Goal: Contribute content: Contribute content

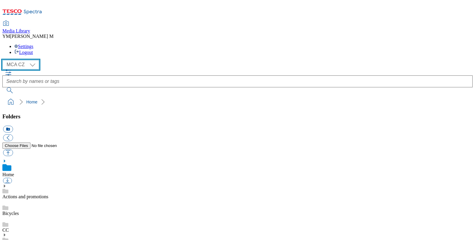
click at [33, 60] on select "MCA CZ MCA HU MCA SK MCA UK" at bounding box center [20, 65] width 37 height 10
select select "flare-mca-hu"
click at [4, 60] on select "MCA CZ MCA HU MCA SK MCA UK" at bounding box center [20, 65] width 37 height 10
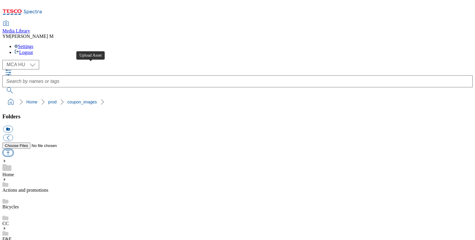
click at [13, 150] on button "button" at bounding box center [8, 153] width 10 height 7
type input "C:\fakepath\U39_1101_F.jpg"
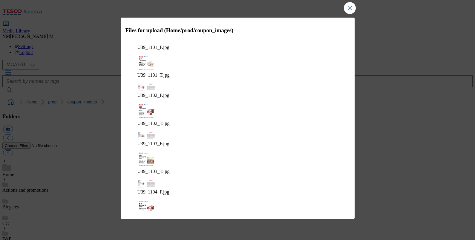
scroll to position [1604, 0]
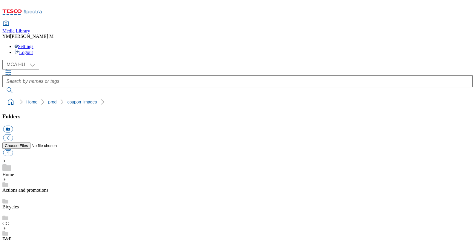
scroll to position [0, 0]
click at [165, 60] on div "( optional ) MCA CZ MCA HU MCA SK MCA UK MCA HU" at bounding box center [237, 76] width 470 height 33
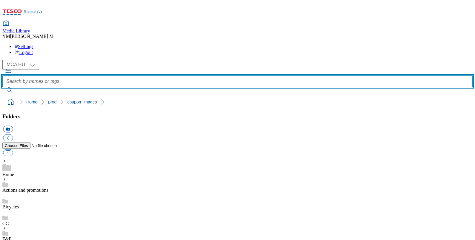
click at [168, 76] on input "text" at bounding box center [237, 82] width 470 height 12
type input "U39"
click at [2, 87] on button "submit" at bounding box center [10, 90] width 16 height 6
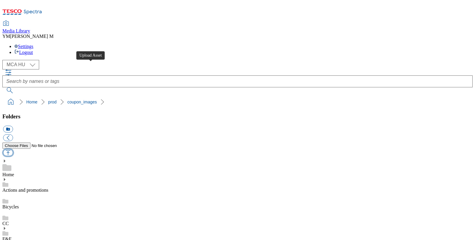
click at [13, 150] on button "button" at bounding box center [8, 153] width 10 height 7
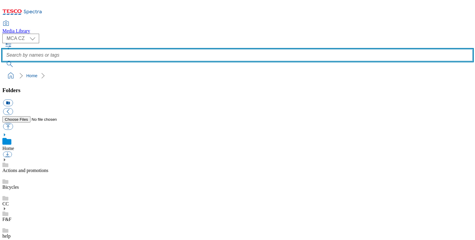
click at [177, 49] on input "text" at bounding box center [237, 55] width 470 height 12
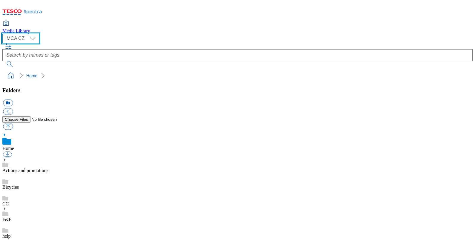
click at [33, 39] on select "MCA CZ MCA HU MCA SK MCA UK" at bounding box center [20, 39] width 37 height 10
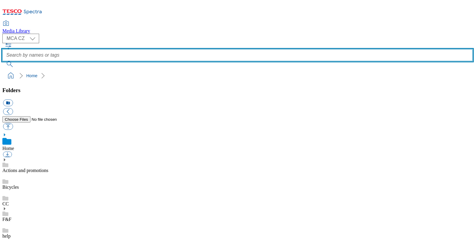
click at [165, 49] on input "text" at bounding box center [237, 55] width 470 height 12
type input "U39"
click at [2, 61] on button "submit" at bounding box center [10, 64] width 16 height 6
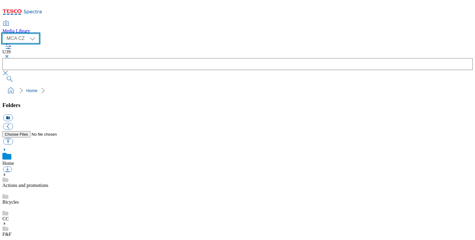
click at [36, 34] on select "MCA CZ MCA HU MCA SK MCA UK" at bounding box center [20, 39] width 37 height 10
click at [4, 34] on select "MCA CZ MCA HU MCA SK MCA UK" at bounding box center [20, 39] width 37 height 10
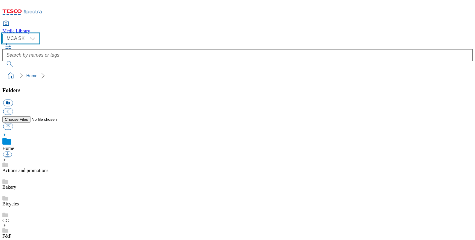
click at [36, 36] on select "MCA CZ MCA HU MCA SK MCA UK" at bounding box center [20, 39] width 37 height 10
select select "flare-mca-hu"
click at [4, 34] on select "MCA CZ MCA HU MCA SK MCA UK" at bounding box center [20, 39] width 37 height 10
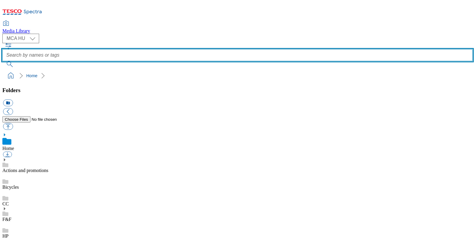
click at [185, 49] on input "text" at bounding box center [237, 55] width 470 height 12
type input "U39"
click at [2, 61] on button "submit" at bounding box center [10, 64] width 16 height 6
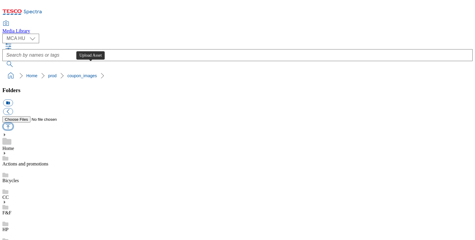
click at [13, 123] on button "button" at bounding box center [8, 126] width 10 height 7
type input "C:\fakepath\U39_1101_F.jpg"
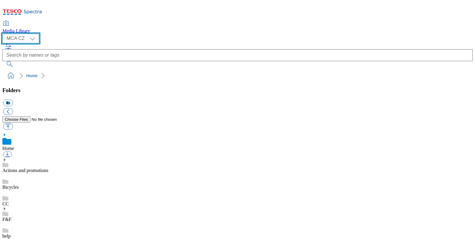
click at [36, 37] on select "MCA CZ MCA HU MCA SK MCA UK" at bounding box center [20, 39] width 37 height 10
select select "flare-mca-hu"
click at [4, 34] on select "MCA CZ MCA HU MCA SK MCA UK" at bounding box center [20, 39] width 37 height 10
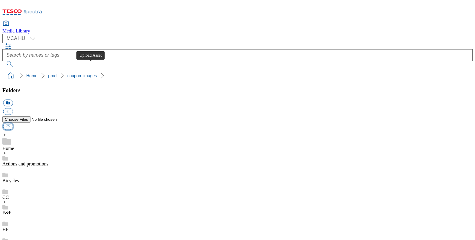
click at [13, 123] on button "button" at bounding box center [8, 126] width 10 height 7
